Goal: Task Accomplishment & Management: Complete application form

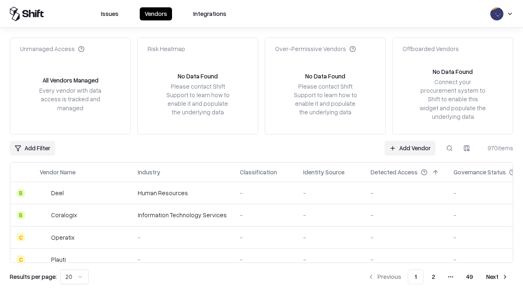
click at [410, 148] on link "Add Vendor" at bounding box center [409, 148] width 51 height 15
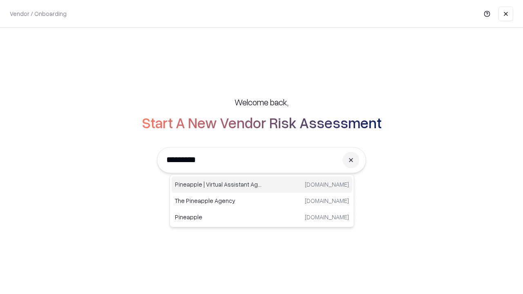
click at [262, 185] on div "Pineapple | Virtual Assistant Agency [DOMAIN_NAME]" at bounding box center [262, 184] width 181 height 16
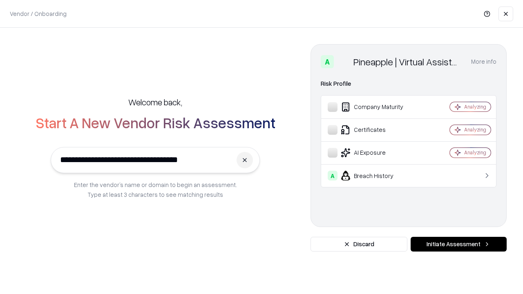
type input "**********"
click at [458, 244] on button "Initiate Assessment" at bounding box center [459, 244] width 96 height 15
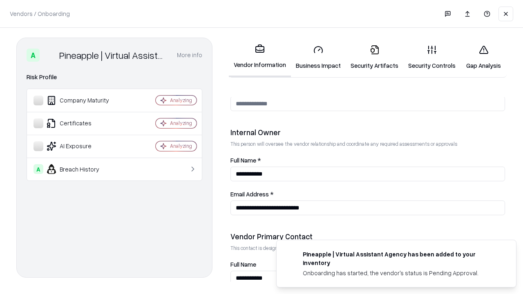
scroll to position [423, 0]
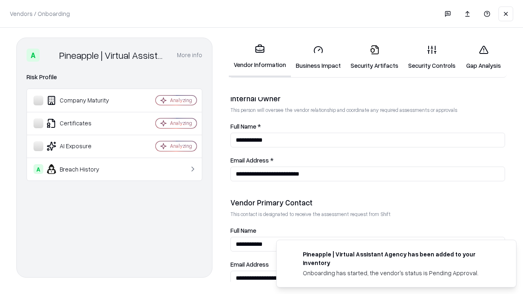
click at [318, 57] on link "Business Impact" at bounding box center [318, 57] width 55 height 38
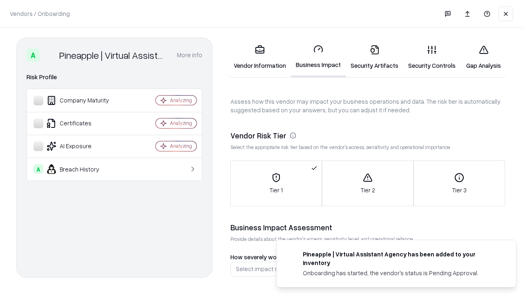
click at [374, 57] on link "Security Artifacts" at bounding box center [375, 57] width 58 height 38
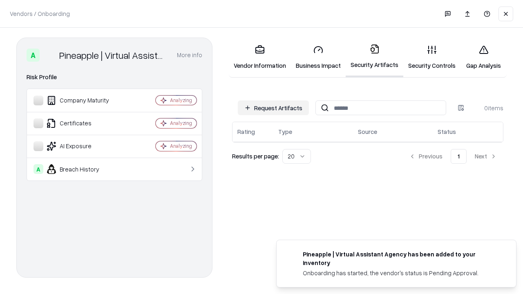
click at [273, 107] on button "Request Artifacts" at bounding box center [273, 108] width 71 height 15
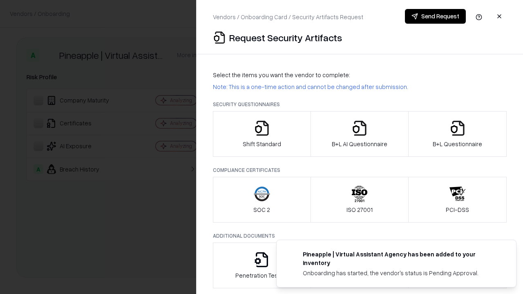
click at [261, 134] on icon "button" at bounding box center [262, 128] width 16 height 16
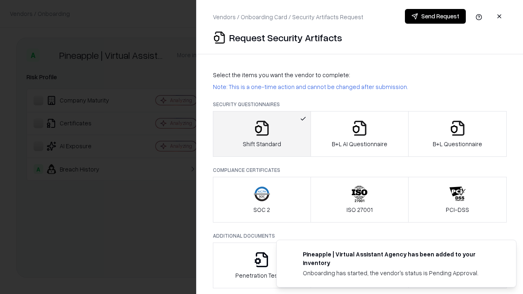
click at [435, 16] on button "Send Request" at bounding box center [435, 16] width 61 height 15
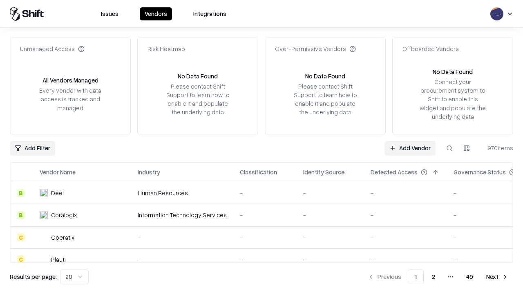
click at [449, 148] on button at bounding box center [449, 148] width 15 height 15
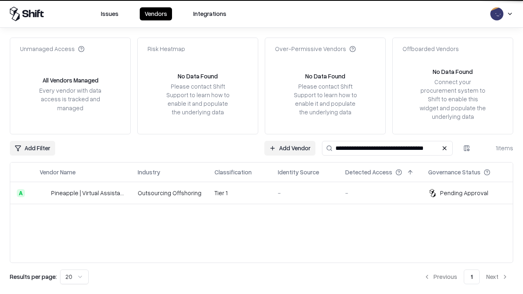
type input "**********"
click at [266, 193] on td "Tier 1" at bounding box center [239, 193] width 63 height 22
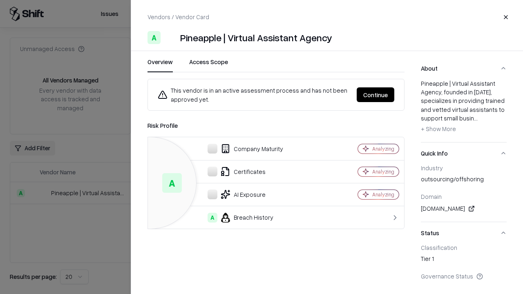
click at [375, 95] on button "Continue" at bounding box center [376, 94] width 38 height 15
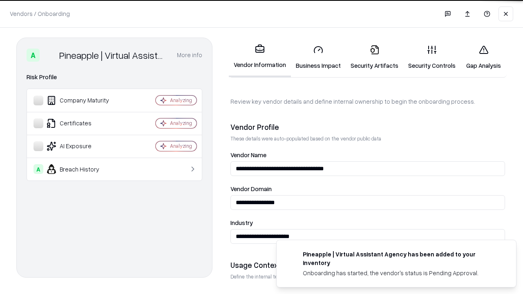
click at [374, 57] on link "Security Artifacts" at bounding box center [375, 57] width 58 height 38
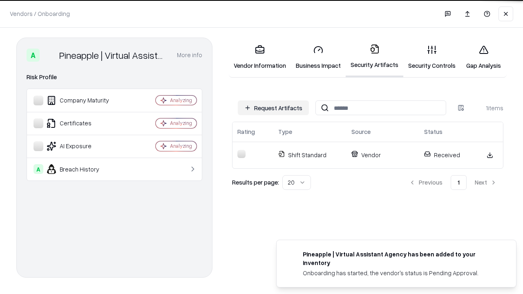
click at [432, 57] on link "Security Controls" at bounding box center [431, 57] width 57 height 38
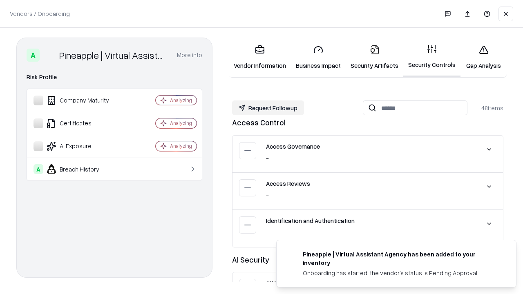
click at [268, 108] on button "Request Followup" at bounding box center [268, 108] width 72 height 15
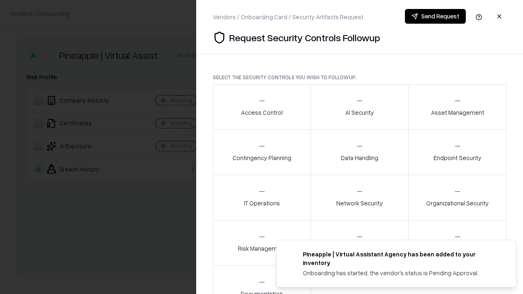
click at [261, 107] on div "Access Control" at bounding box center [262, 107] width 42 height 20
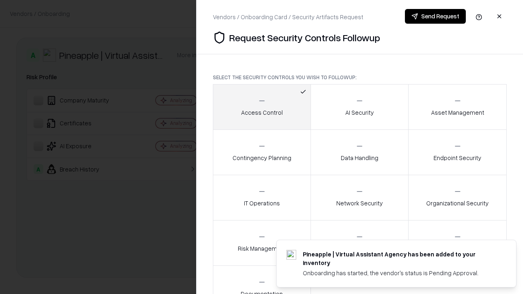
click at [435, 16] on button "Send Request" at bounding box center [435, 16] width 61 height 15
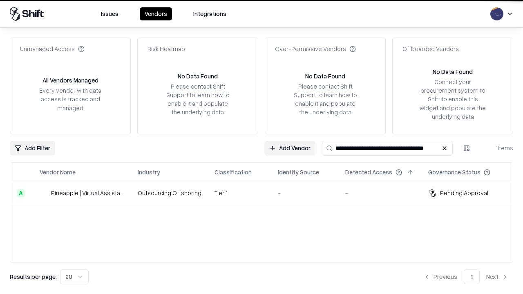
type input "**********"
click at [266, 193] on td "Tier 1" at bounding box center [239, 193] width 63 height 22
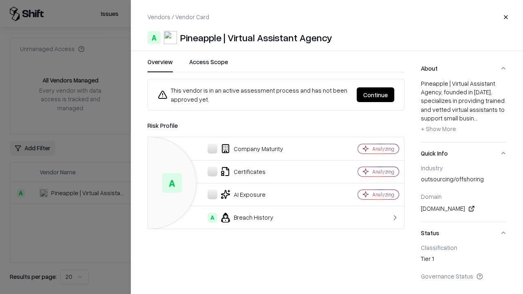
click at [375, 95] on button "Continue" at bounding box center [376, 94] width 38 height 15
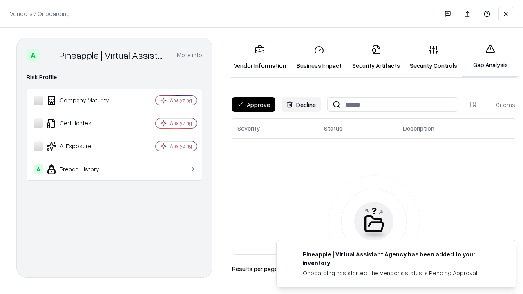
click at [253, 105] on button "Approve" at bounding box center [253, 104] width 43 height 15
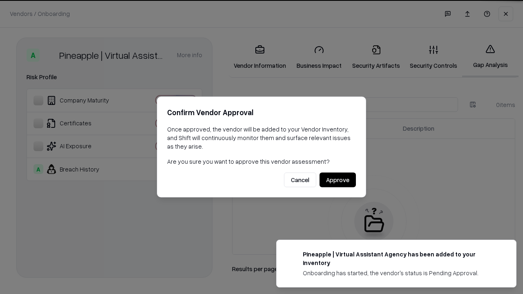
click at [337, 180] on button "Approve" at bounding box center [337, 180] width 36 height 15
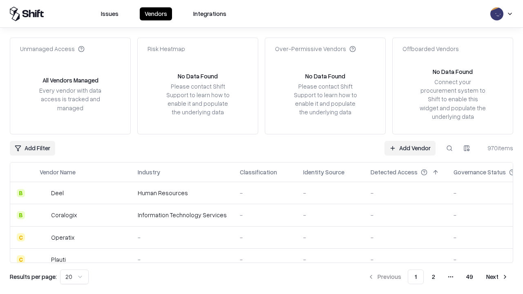
type input "**********"
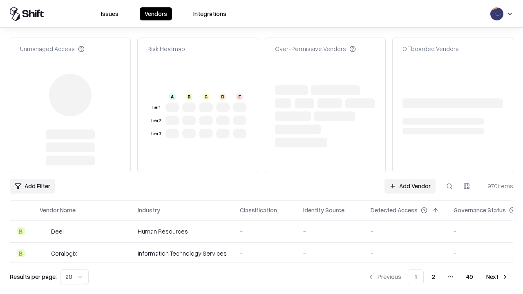
click at [410, 179] on link "Add Vendor" at bounding box center [409, 186] width 51 height 15
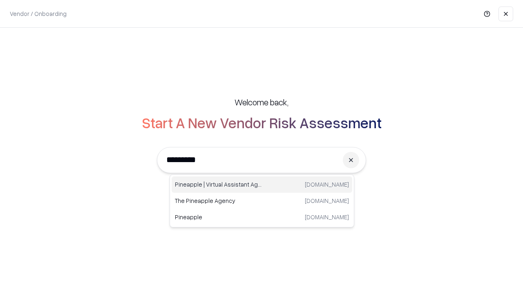
click at [262, 185] on div "Pineapple | Virtual Assistant Agency [DOMAIN_NAME]" at bounding box center [262, 184] width 181 height 16
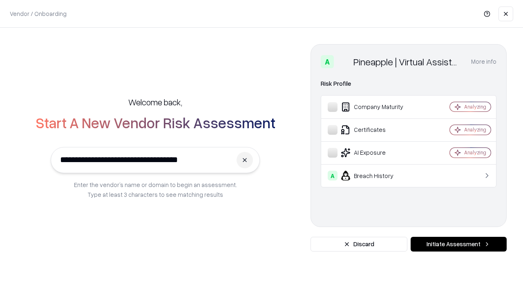
type input "**********"
click at [458, 244] on button "Initiate Assessment" at bounding box center [459, 244] width 96 height 15
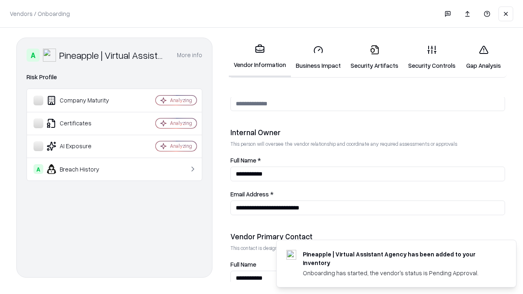
scroll to position [423, 0]
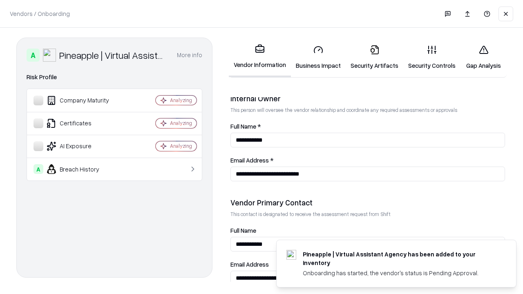
click at [483, 57] on link "Gap Analysis" at bounding box center [483, 57] width 46 height 38
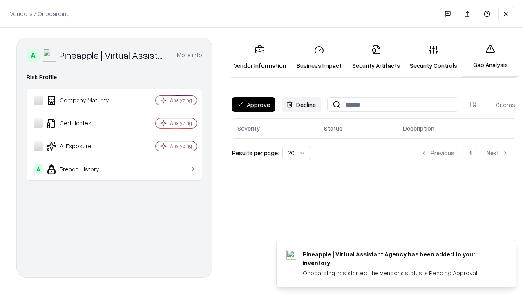
click at [253, 105] on button "Approve" at bounding box center [253, 104] width 43 height 15
